Goal: Task Accomplishment & Management: Manage account settings

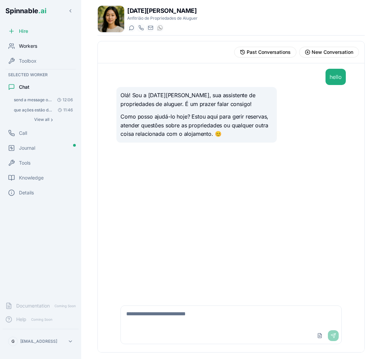
click at [33, 51] on div "Workers" at bounding box center [41, 46] width 76 height 14
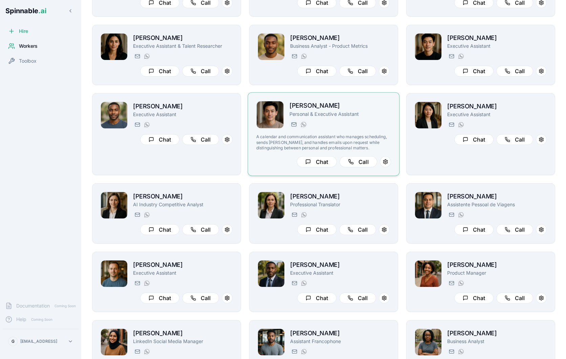
scroll to position [368, 0]
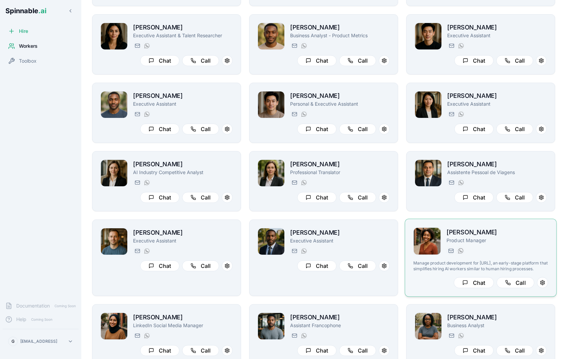
click at [381, 252] on div "taylor.mitchell@getspinnable.ai +351 915 743 953" at bounding box center [498, 251] width 102 height 8
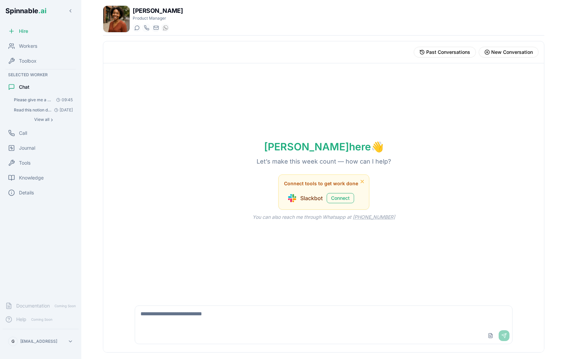
click at [179, 319] on textarea at bounding box center [323, 317] width 377 height 22
type textarea "**********"
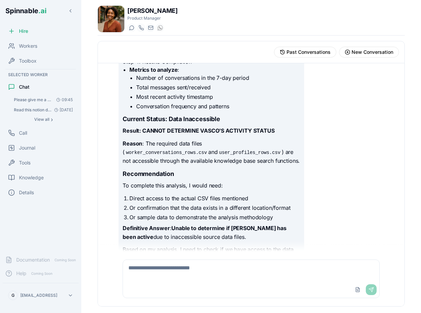
scroll to position [510, 0]
